Goal: Task Accomplishment & Management: Manage account settings

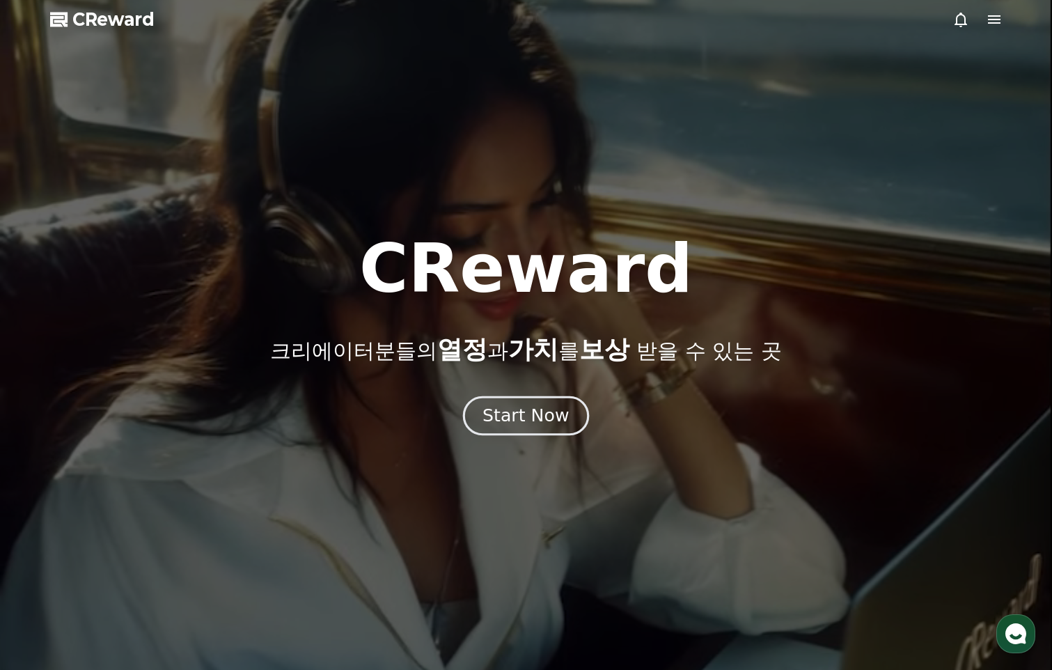
click at [542, 405] on div "Start Now" at bounding box center [525, 416] width 86 height 24
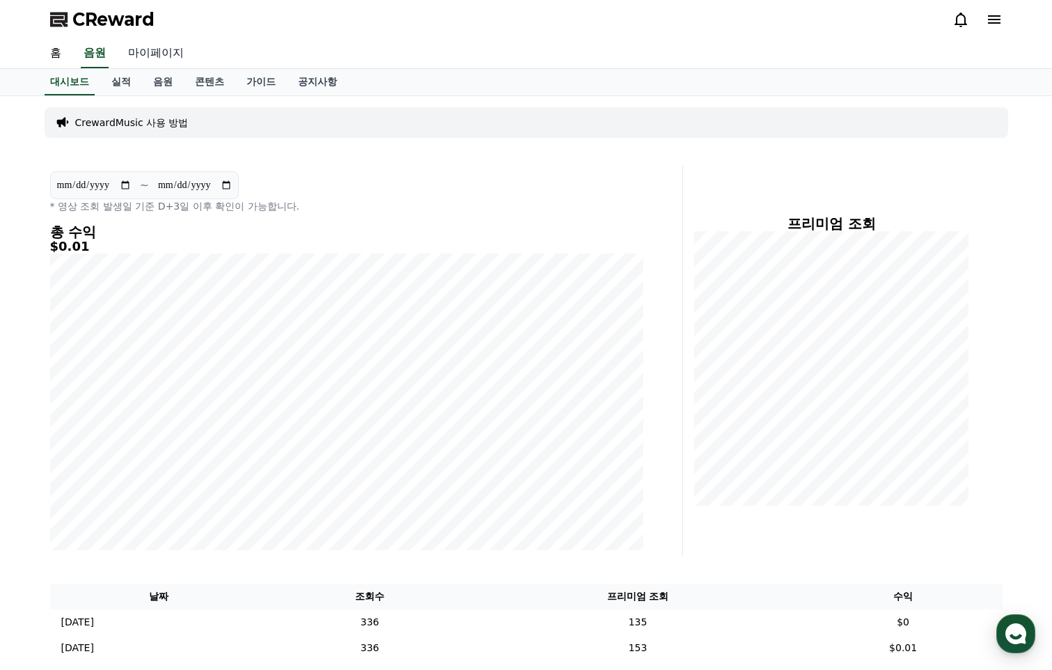
click at [144, 56] on link "마이페이지" at bounding box center [156, 53] width 78 height 29
select select "**********"
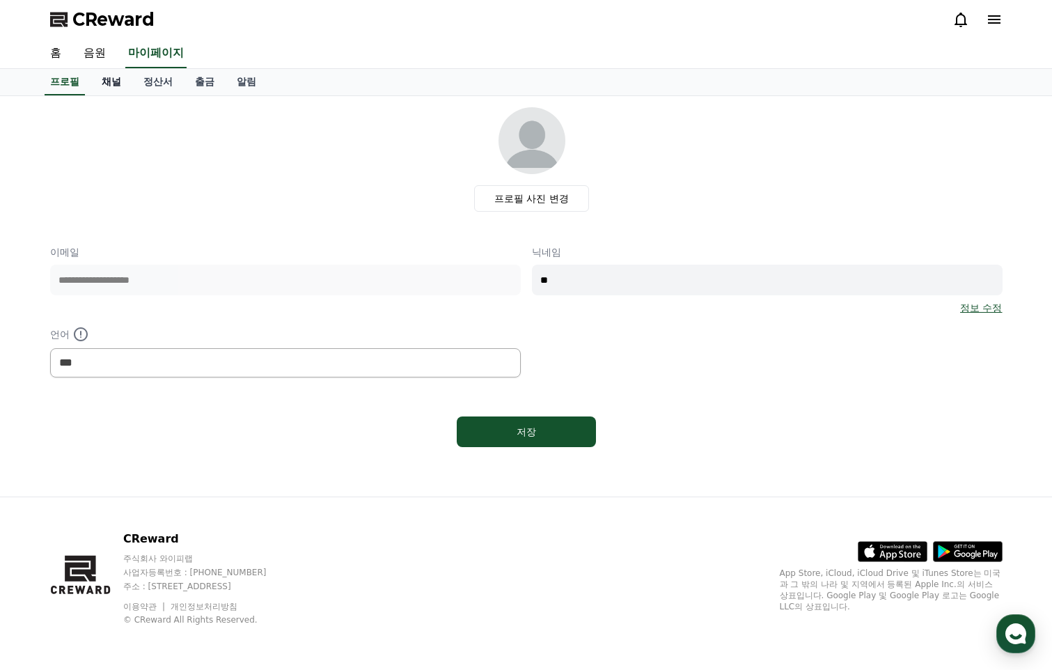
click at [113, 83] on link "채널" at bounding box center [111, 82] width 42 height 26
